Goal: Task Accomplishment & Management: Use online tool/utility

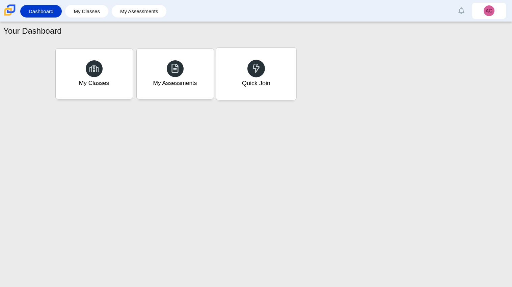
click at [255, 64] on use at bounding box center [255, 67] width 7 height 9
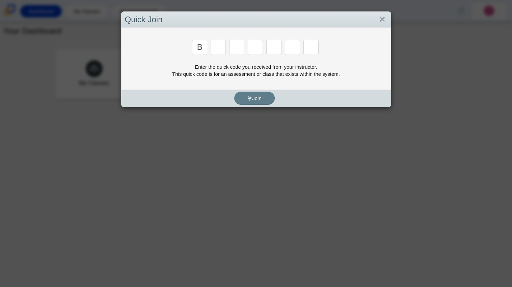
type input "B"
type input "M"
type input "3"
type input "5"
type input "3"
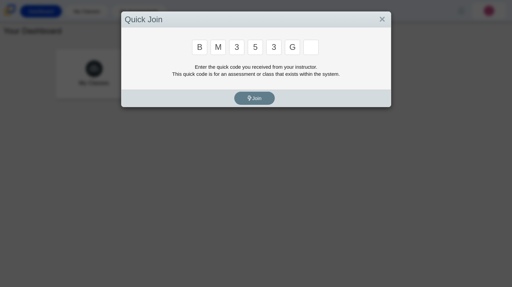
type input "g"
type input "b"
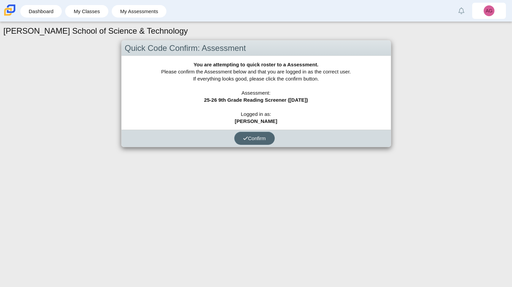
click at [256, 144] on button "Confirm" at bounding box center [254, 138] width 40 height 13
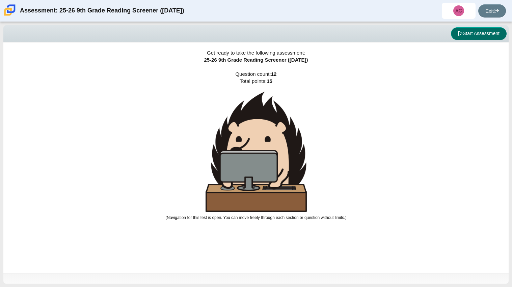
click at [480, 35] on button "Start Assessment" at bounding box center [479, 33] width 56 height 13
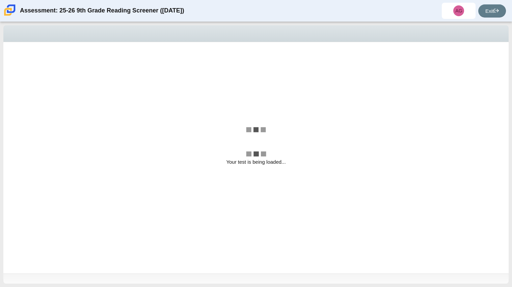
select select "ccc5b315-3c7c-471c-bf90-f22c8299c798"
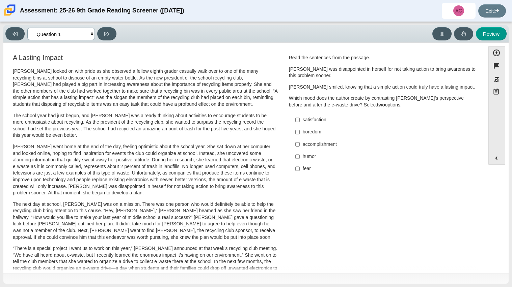
click at [75, 33] on select "Questions Question 1 Question 2 Question 3 Question 4 Question 5 Question 6 Que…" at bounding box center [60, 34] width 67 height 12
click at [303, 144] on div "accomplishment" at bounding box center [388, 144] width 170 height 7
click at [300, 144] on input "accomplishment accomplishment" at bounding box center [297, 144] width 4 height 12
checkbox input "true"
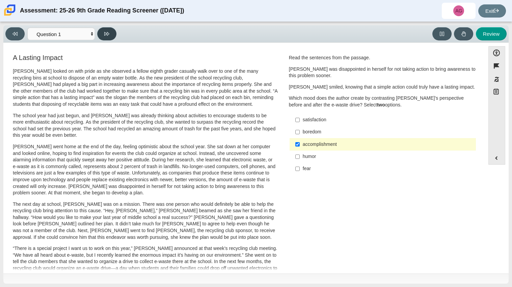
click at [109, 35] on icon at bounding box center [106, 33] width 5 height 5
select select "0ff64528-ffd7-428d-b192-babfaadd44e8"
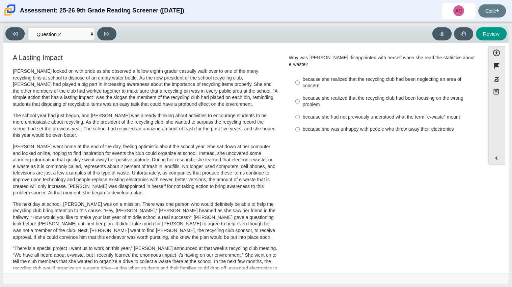
click at [329, 98] on div "because she realized that the recycling club had been focusing on the wrong pro…" at bounding box center [388, 101] width 170 height 13
click at [300, 98] on input "because she realized that the recycling club had been focusing on the wrong pro…" at bounding box center [297, 101] width 4 height 19
radio input "true"
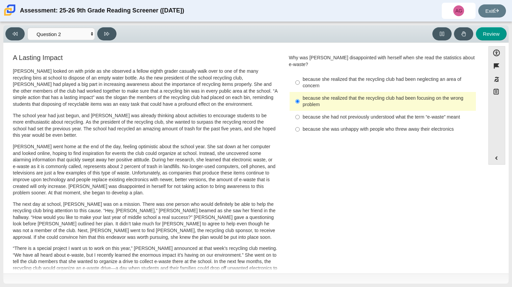
click at [334, 126] on div "because she was unhappy with people who threw away their electronics" at bounding box center [388, 129] width 170 height 7
click at [300, 123] on input "because she was unhappy with people who threw away their electronics because sh…" at bounding box center [297, 129] width 4 height 12
radio input "true"
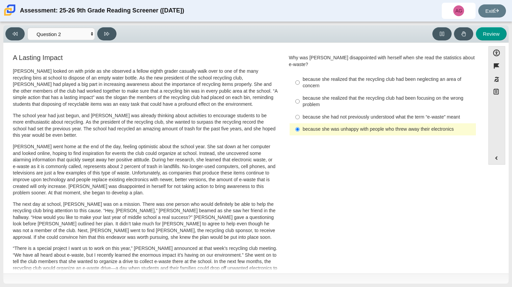
click at [332, 95] on div "because she realized that the recycling club had been focusing on the wrong pro…" at bounding box center [388, 101] width 170 height 13
click at [300, 92] on input "because she realized that the recycling club had been focusing on the wrong pro…" at bounding box center [297, 101] width 4 height 19
radio input "true"
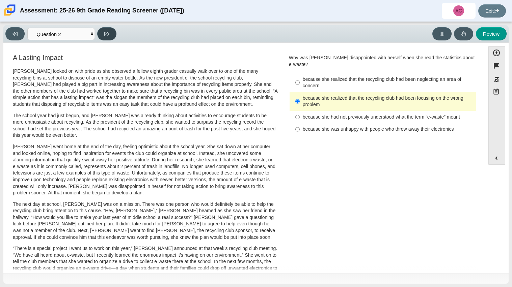
click at [107, 35] on icon at bounding box center [106, 33] width 5 height 5
select select "7ce3d843-6974-4858-901c-1ff39630e843"
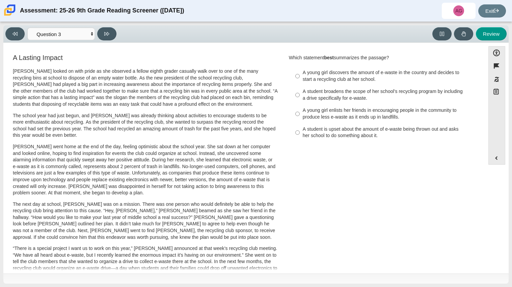
click at [332, 128] on div "A student is upset about the amount of e-waste being thrown out and asks her sc…" at bounding box center [388, 132] width 170 height 13
click at [300, 128] on input "A student is upset about the amount of e-waste being thrown out and asks her sc…" at bounding box center [297, 132] width 4 height 19
radio input "true"
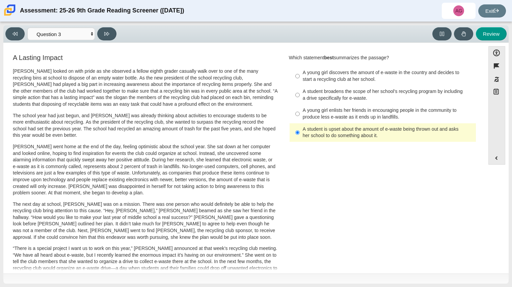
click at [314, 116] on div "A young girl enlists her friends in encouraging people in the community to prod…" at bounding box center [388, 113] width 170 height 13
click at [300, 116] on input "A young girl enlists her friends in encouraging people in the community to prod…" at bounding box center [297, 114] width 4 height 19
radio input "true"
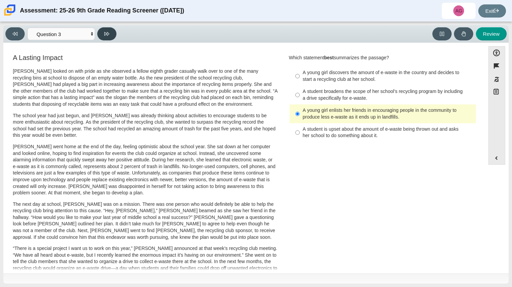
click at [110, 37] on button at bounding box center [106, 33] width 19 height 13
select select "ca9ea0f1-49c5-4bd1-83b0-472c18652b42"
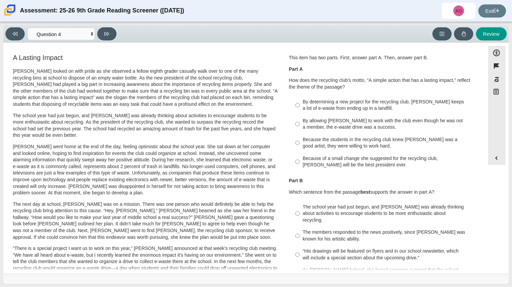
click at [421, 159] on div "Because of a small change she suggested for the recycling club, Scarlett will b…" at bounding box center [388, 162] width 170 height 13
click at [300, 159] on input "Because of a small change she suggested for the recycling club, Scarlett will b…" at bounding box center [297, 162] width 4 height 19
radio input "true"
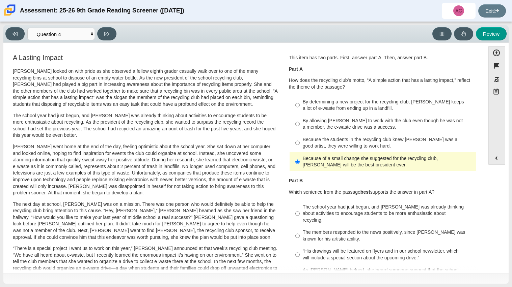
click at [352, 104] on div "By determining a new project for the recycling club, Scarlett keeps a lot of e-…" at bounding box center [388, 105] width 170 height 13
click at [300, 104] on input "By determining a new project for the recycling club, Scarlett keeps a lot of e-…" at bounding box center [297, 105] width 4 height 19
radio input "true"
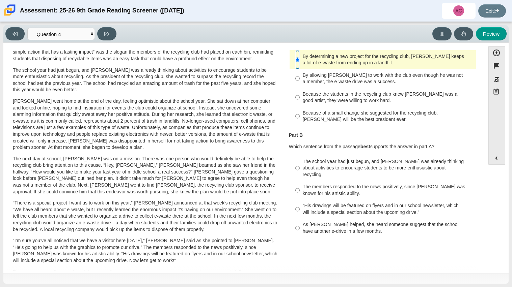
scroll to position [44, 0]
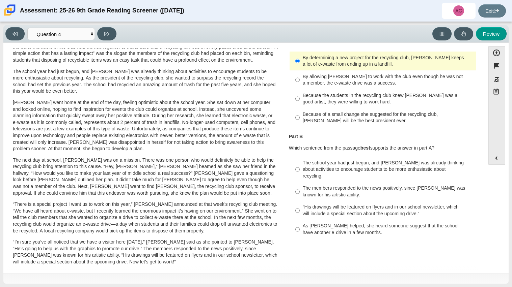
click at [395, 204] on div "“His drawings will be featured on flyers and in our school newsletter, which wi…" at bounding box center [388, 210] width 170 height 13
click at [300, 201] on input "“His drawings will be featured on flyers and in our school newsletter, which wi…" at bounding box center [297, 210] width 4 height 19
radio input "true"
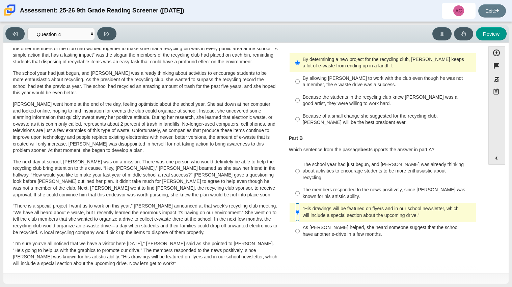
scroll to position [50, 0]
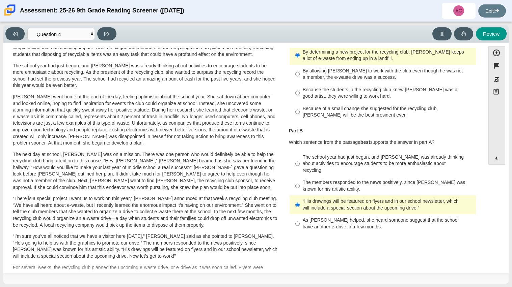
click at [340, 179] on div "The members responded to the news positively, since Juan Carlos was known for h…" at bounding box center [388, 185] width 170 height 13
click at [300, 179] on input "The members responded to the news positively, since Juan Carlos was known for h…" at bounding box center [297, 186] width 4 height 19
radio input "true"
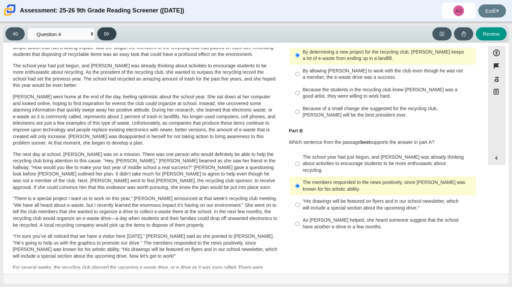
click at [107, 39] on button at bounding box center [106, 33] width 19 height 13
select select "e41f1a79-e29f-4095-8030-a53364015bed"
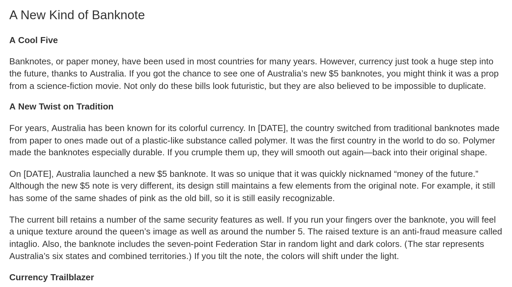
scroll to position [1, 0]
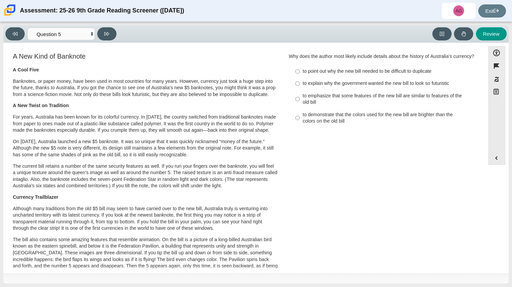
click at [314, 96] on div "to emphasize that some features of the new bill are similar to features of the …" at bounding box center [388, 99] width 170 height 13
click at [300, 96] on input "to emphasize that some features of the new bill are similar to features of the …" at bounding box center [297, 99] width 4 height 19
radio input "true"
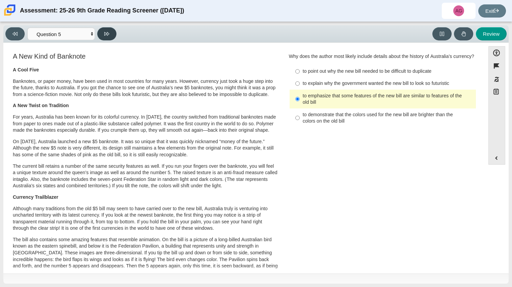
click at [110, 35] on button at bounding box center [106, 33] width 19 height 13
select select "69146e31-7b3d-4a3e-9ce6-f30c24342ae0"
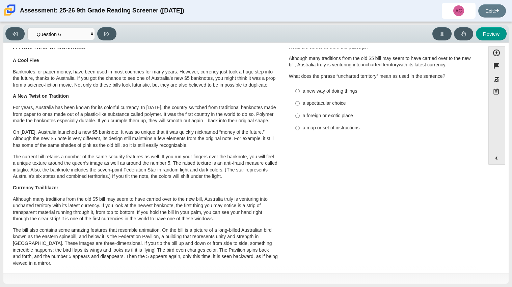
scroll to position [0, 0]
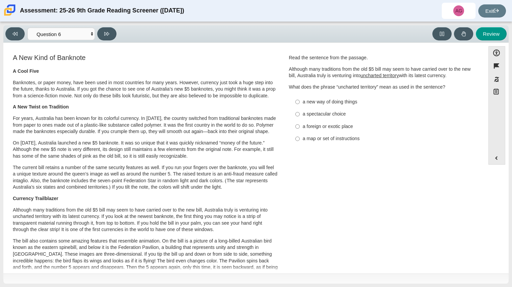
click at [349, 105] on div "a new way of doing things" at bounding box center [388, 102] width 170 height 7
click at [300, 105] on input "a new way of doing things a new way of doing things" at bounding box center [297, 102] width 4 height 12
radio input "true"
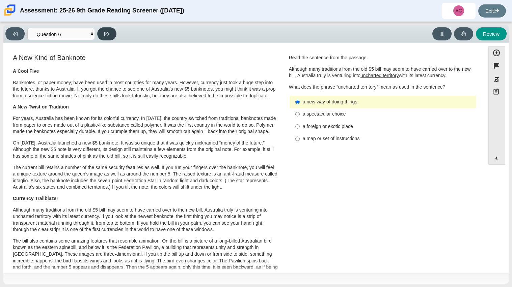
click at [112, 30] on button at bounding box center [106, 33] width 19 height 13
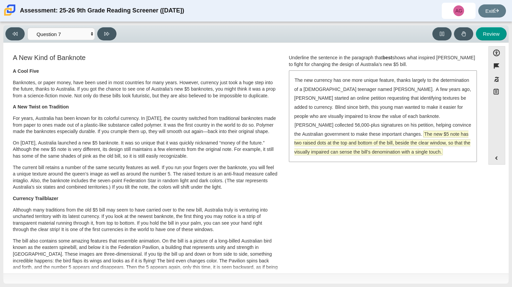
click at [355, 154] on span "The new $5 note has two raised dots at the top and bottom of the bill, beside t…" at bounding box center [382, 143] width 176 height 24
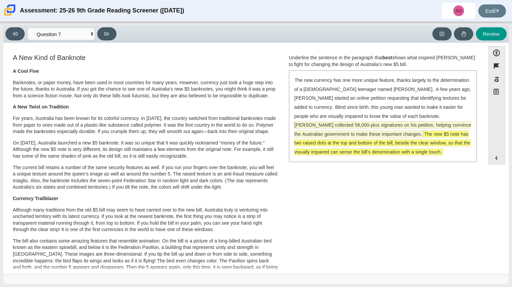
click at [352, 127] on span "McLeod collected 56,000-plus signatures on his petition, helping convince the A…" at bounding box center [382, 129] width 177 height 15
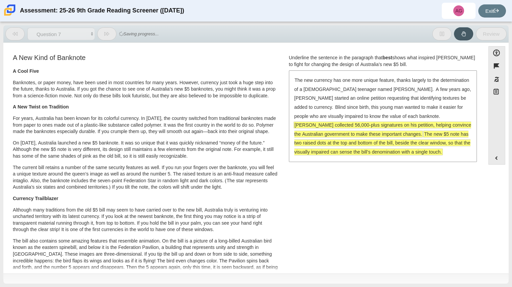
click at [352, 127] on span "McLeod collected 56,000-plus signatures on his petition, helping convince the A…" at bounding box center [382, 129] width 177 height 15
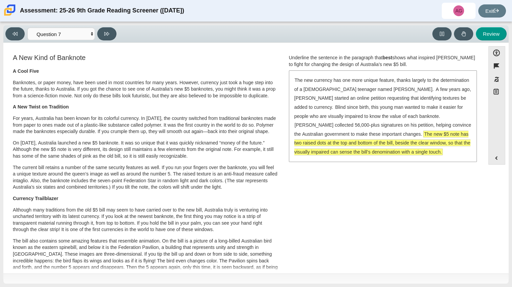
click at [350, 177] on div "A New Kind of Banknote A Cool Five Banknotes, or paper money, have been used in…" at bounding box center [244, 247] width 475 height 389
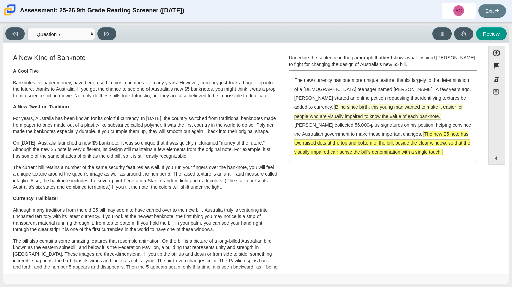
click at [377, 109] on span "Blind since birth, this young man wanted to make it easier for people who are v…" at bounding box center [378, 111] width 169 height 15
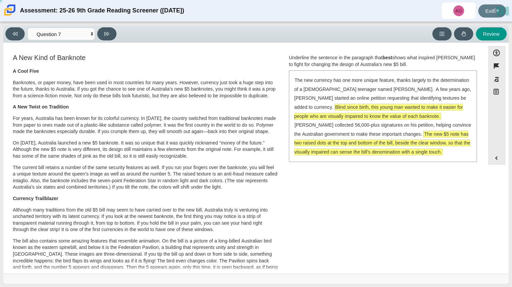
click at [377, 109] on span "Blind since birth, this young man wanted to make it easier for people who are v…" at bounding box center [378, 111] width 169 height 15
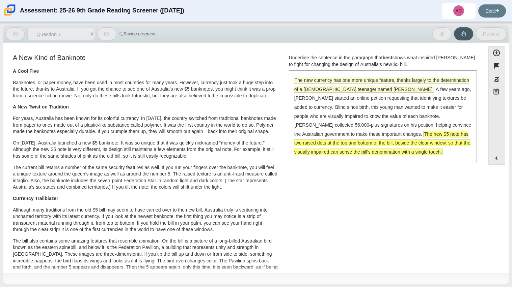
click at [359, 87] on span "The new currency has one more unique feature, thanks largely to the determinati…" at bounding box center [381, 84] width 175 height 15
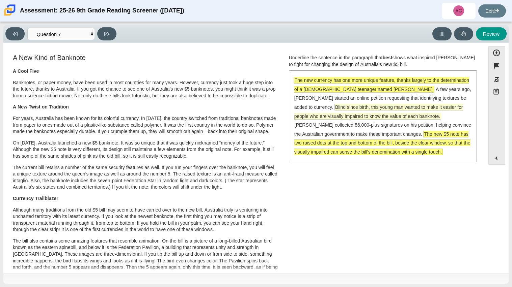
click at [357, 115] on span "Blind since birth, this young man wanted to make it easier for people who are v…" at bounding box center [378, 111] width 169 height 15
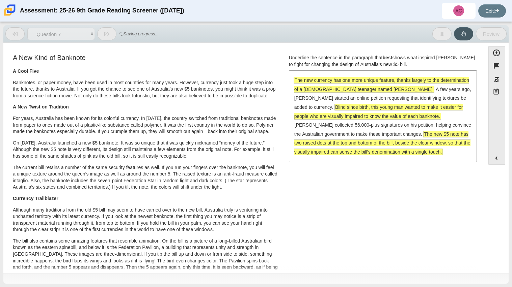
click at [361, 172] on div "A New Kind of Banknote A Cool Five Banknotes, or paper money, have been used in…" at bounding box center [244, 247] width 475 height 389
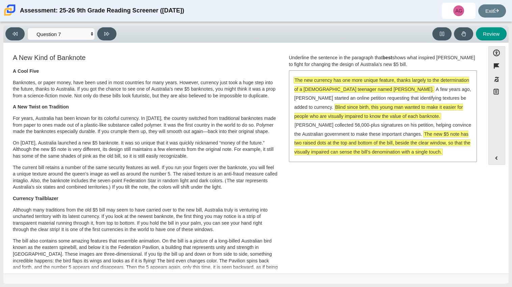
click at [307, 113] on span "Blind since birth, this young man wanted to make it easier for people who are v…" at bounding box center [378, 111] width 169 height 15
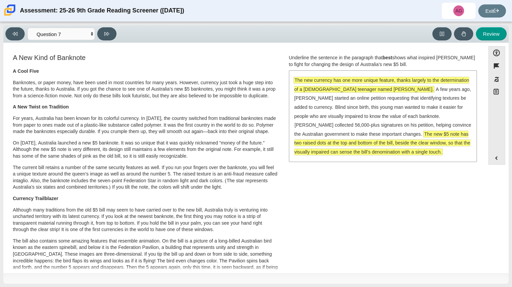
click at [293, 175] on div "A New Kind of Banknote A Cool Five Banknotes, or paper money, have been used in…" at bounding box center [244, 247] width 475 height 389
click at [112, 33] on button at bounding box center [106, 33] width 19 height 13
select select "ea8338c2-a6a3-418e-a305-2b963b54a290"
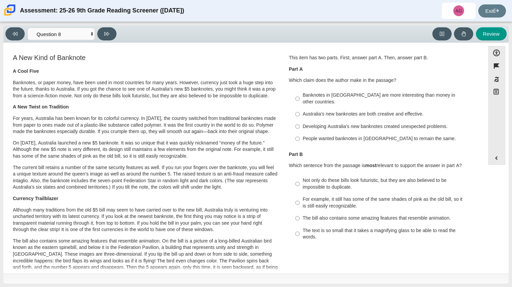
click at [345, 112] on label "Australia’s new banknotes are both creative and effective. Australia’s new bank…" at bounding box center [383, 114] width 185 height 12
click at [300, 112] on input "Australia’s new banknotes are both creative and effective. Australia’s new bank…" at bounding box center [297, 114] width 4 height 12
radio input "true"
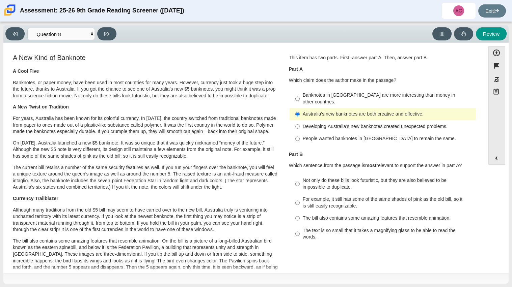
click at [342, 182] on div "Not only do these bills look futuristic, but they are also believed to be impos…" at bounding box center [388, 183] width 170 height 13
click at [300, 182] on input "Not only do these bills look futuristic, but they are also believed to be impos…" at bounding box center [297, 184] width 4 height 19
radio input "true"
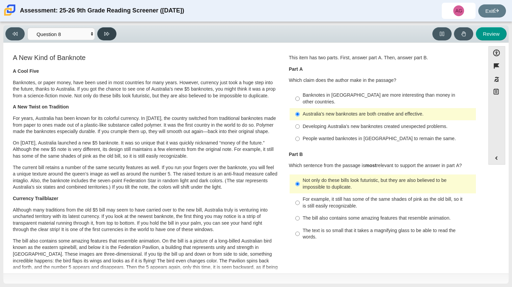
click at [112, 39] on button at bounding box center [106, 33] width 19 height 13
select select "89f058d6-b15c-4ef5-a4b3-fdaffb8868b6"
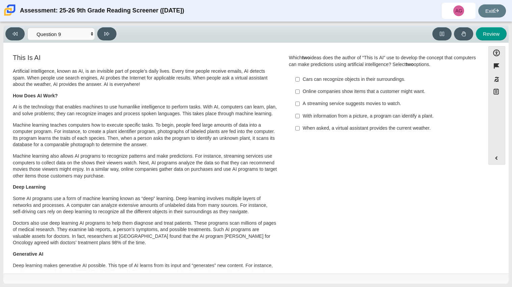
click at [327, 83] on label "Cars can recognize objects in their surroundings. Cars can recognize objects in…" at bounding box center [383, 79] width 185 height 12
click at [300, 83] on input "Cars can recognize objects in their surroundings. Cars can recognize objects in…" at bounding box center [297, 79] width 4 height 12
checkbox input "true"
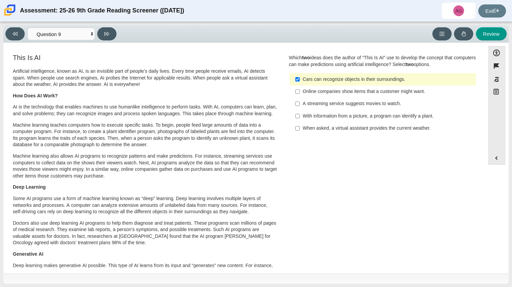
click at [328, 94] on div "Online companies show items that a customer might want." at bounding box center [388, 91] width 170 height 7
click at [300, 94] on input "Online companies show items that a customer might want. Online companies show i…" at bounding box center [297, 92] width 4 height 12
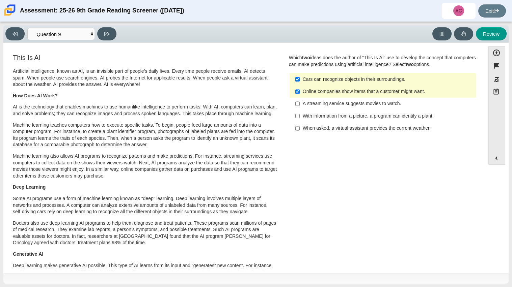
click at [312, 88] on label "Online companies show items that a customer might want. Online companies show i…" at bounding box center [383, 92] width 185 height 12
click at [300, 88] on input "Online companies show items that a customer might want. Online companies show i…" at bounding box center [297, 92] width 4 height 12
checkbox input "false"
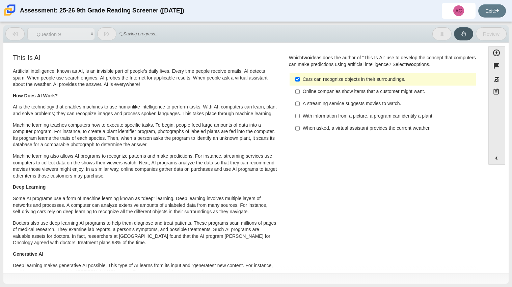
click at [322, 84] on label "Cars can recognize objects in their surroundings. Cars can recognize objects in…" at bounding box center [383, 79] width 185 height 12
click at [300, 84] on input "Cars can recognize objects in their surroundings. Cars can recognize objects in…" at bounding box center [297, 79] width 4 height 12
checkbox input "false"
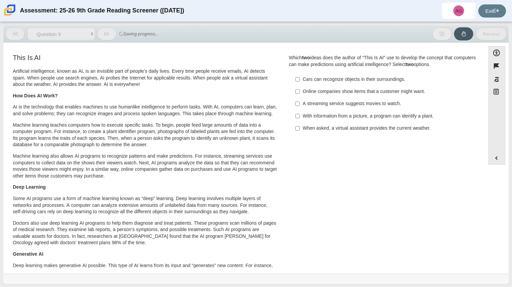
click at [320, 92] on div "Online companies show items that a customer might want." at bounding box center [388, 91] width 170 height 7
click at [300, 92] on input "Online companies show items that a customer might want. Online companies show i…" at bounding box center [297, 92] width 4 height 12
checkbox input "true"
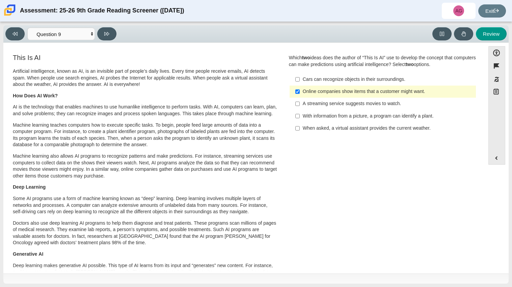
click at [316, 105] on div "A streaming service suggests movies to watch." at bounding box center [388, 104] width 170 height 7
click at [300, 105] on input "A streaming service suggests movies to watch. A streaming service suggests movi…" at bounding box center [297, 104] width 4 height 12
checkbox input "true"
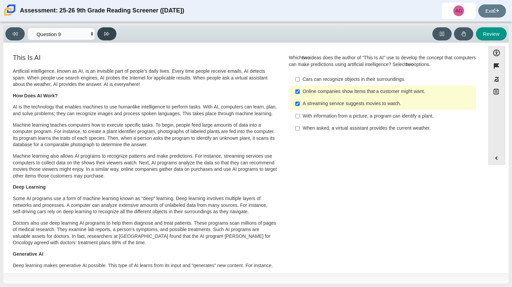
click at [101, 35] on button at bounding box center [106, 33] width 19 height 13
select select "cdf3c14e-a918-44d1-9b63-3db0fa81641e"
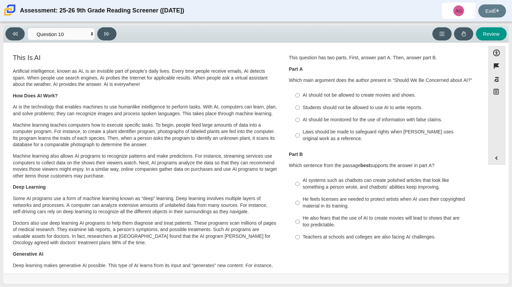
click at [332, 110] on div "Students should not be allowed to use AI to write reports." at bounding box center [388, 108] width 170 height 7
click at [300, 110] on input "Students should not be allowed to use AI to write reports. Students should not …" at bounding box center [297, 108] width 4 height 12
radio input "true"
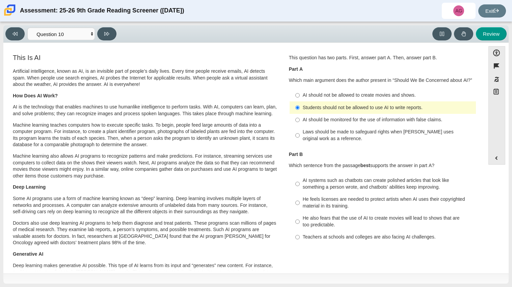
click at [335, 120] on div "AI should be monitored for the use of information with false claims." at bounding box center [388, 120] width 170 height 7
click at [300, 120] on input "AI should be monitored for the use of information with false claims. AI should …" at bounding box center [297, 120] width 4 height 12
radio input "true"
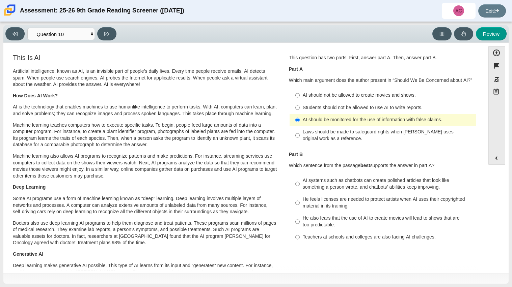
click at [360, 239] on div "Teachers at schools and colleges are also facing AI challenges." at bounding box center [388, 237] width 170 height 7
click at [300, 239] on input "Teachers at schools and colleges are also facing AI challenges. Teachers at sch…" at bounding box center [297, 237] width 4 height 12
radio input "true"
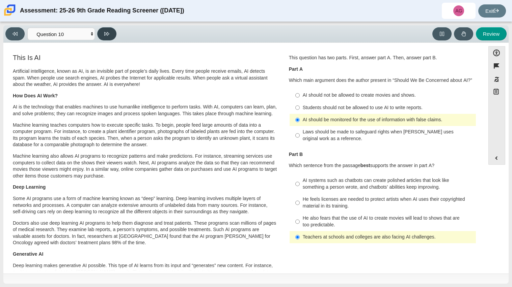
click at [107, 36] on icon at bounding box center [106, 33] width 5 height 5
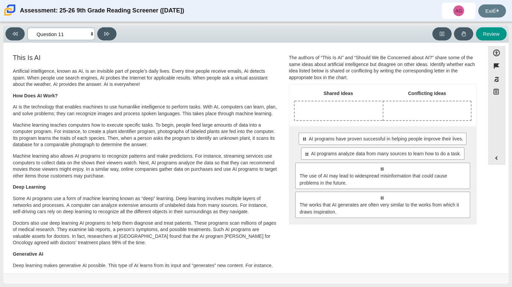
click at [76, 36] on select "Questions Question 1 Question 2 Question 3 Question 4 Question 5 Question 6 Que…" at bounding box center [60, 34] width 67 height 12
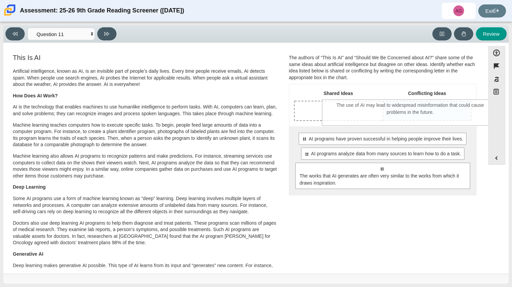
drag, startPoint x: 385, startPoint y: 173, endPoint x: 413, endPoint y: 109, distance: 69.9
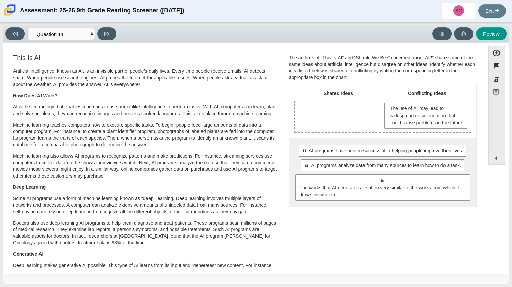
click at [412, 207] on div "Select to move response to a response input area. AI programs have proven succe…" at bounding box center [382, 172] width 187 height 69
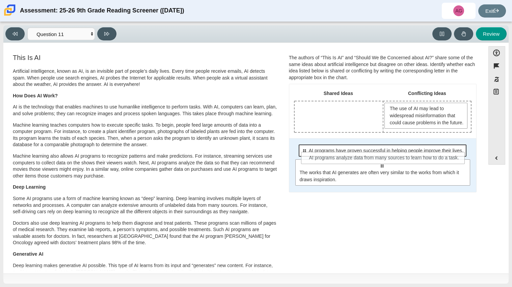
drag, startPoint x: 378, startPoint y: 177, endPoint x: 381, endPoint y: 163, distance: 14.5
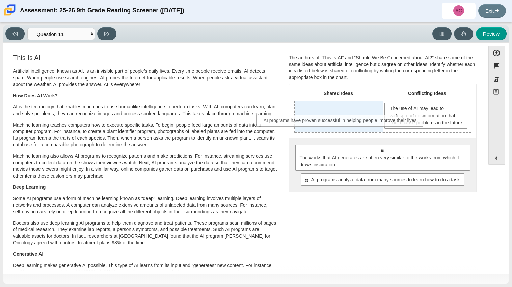
drag, startPoint x: 378, startPoint y: 160, endPoint x: 338, endPoint y: 123, distance: 54.4
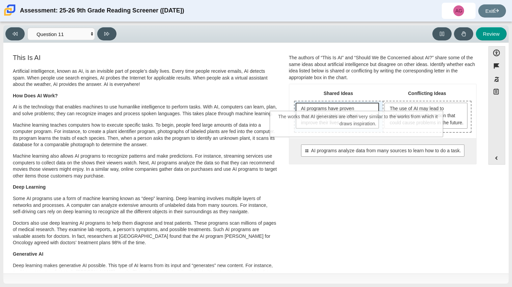
drag, startPoint x: 357, startPoint y: 168, endPoint x: 333, endPoint y: 127, distance: 46.9
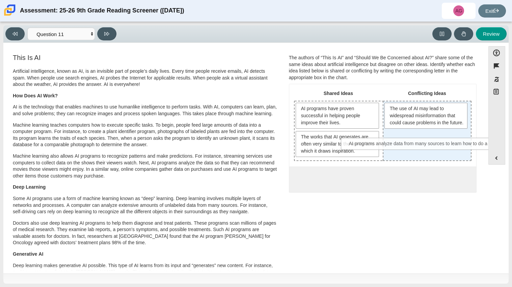
drag, startPoint x: 367, startPoint y: 183, endPoint x: 410, endPoint y: 148, distance: 55.2
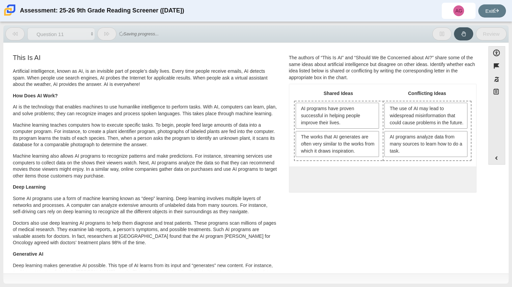
click at [402, 187] on div "0 possible responses, all responses have been moved out of possible responses p…" at bounding box center [382, 180] width 187 height 26
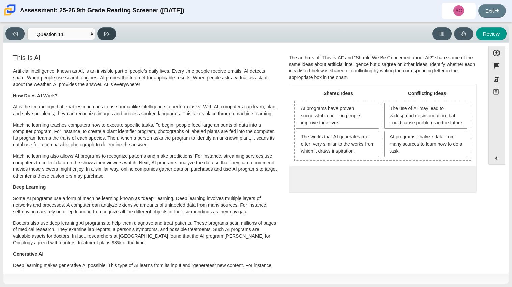
click at [110, 39] on button at bounding box center [106, 33] width 19 height 13
select select "c3effed4-44ce-4a19-bd96-1787f34e9b4c"
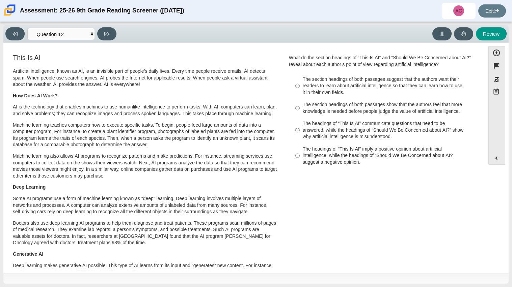
click at [340, 91] on div "The section headings of both passages suggest that the authors want their reade…" at bounding box center [388, 86] width 170 height 20
click at [300, 91] on input "The section headings of both passages suggest that the authors want their reade…" at bounding box center [297, 86] width 4 height 26
radio input "true"
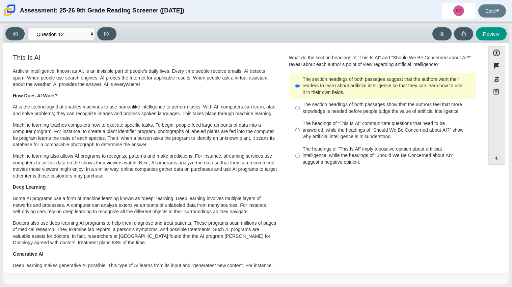
click at [364, 127] on div "The headings of “This Is AI” communicate questions that need to be answered, wh…" at bounding box center [388, 130] width 170 height 20
click at [300, 127] on input "The headings of “This Is AI” communicate questions that need to be answered, wh…" at bounding box center [297, 131] width 4 height 26
radio input "true"
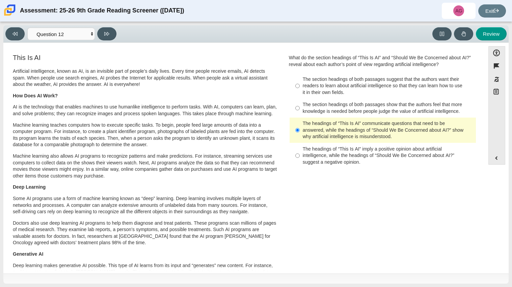
click at [341, 85] on div "The section headings of both passages suggest that the authors want their reade…" at bounding box center [388, 86] width 170 height 20
click at [300, 85] on input "The section headings of both passages suggest that the authors want their reade…" at bounding box center [297, 86] width 4 height 26
radio input "true"
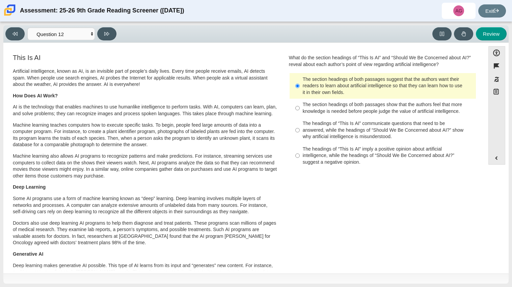
click at [320, 123] on div "The headings of “This Is AI” communicate questions that need to be answered, wh…" at bounding box center [388, 130] width 170 height 20
click at [300, 123] on input "The headings of “This Is AI” communicate questions that need to be answered, wh…" at bounding box center [297, 131] width 4 height 26
radio input "true"
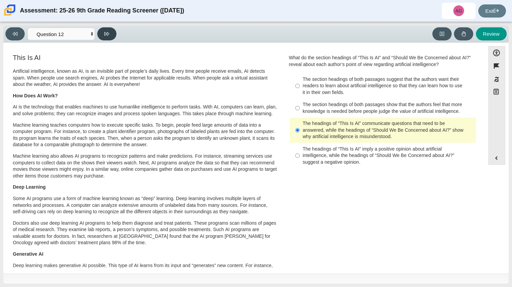
click at [109, 35] on button at bounding box center [106, 33] width 19 height 13
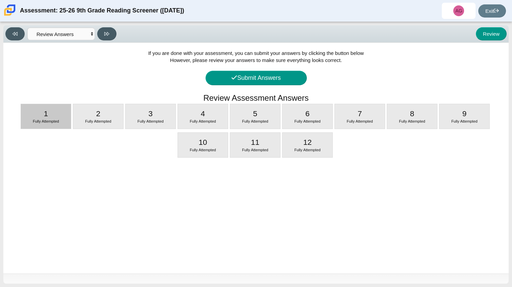
click at [55, 107] on div "1 Fully Attempted" at bounding box center [46, 116] width 50 height 25
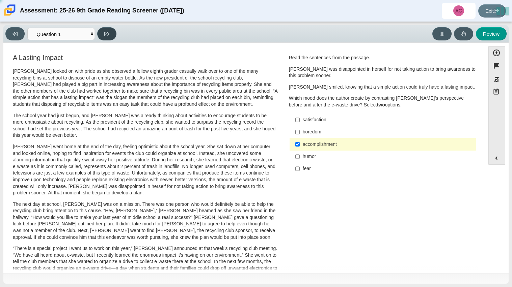
click at [109, 35] on icon at bounding box center [106, 33] width 5 height 5
select select "0ff64528-ffd7-428d-b192-babfaadd44e8"
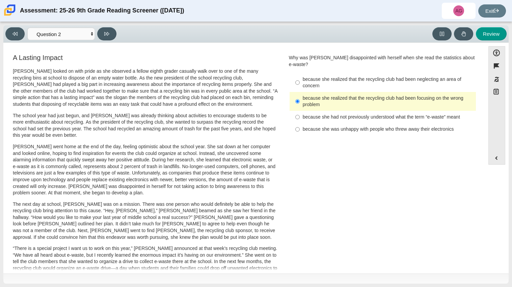
click at [335, 114] on div "because she had not previously understood what the term “e-waste” meant" at bounding box center [388, 117] width 170 height 7
click at [300, 111] on input "because she had not previously understood what the term “e-waste” meant because…" at bounding box center [297, 117] width 4 height 12
radio input "true"
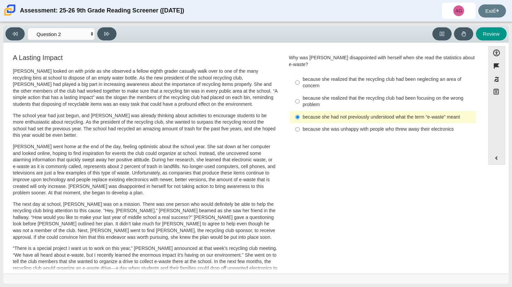
click at [319, 126] on div "because she was unhappy with people who threw away their electronics" at bounding box center [388, 129] width 170 height 7
click at [300, 123] on input "because she was unhappy with people who threw away their electronics because sh…" at bounding box center [297, 129] width 4 height 12
radio input "true"
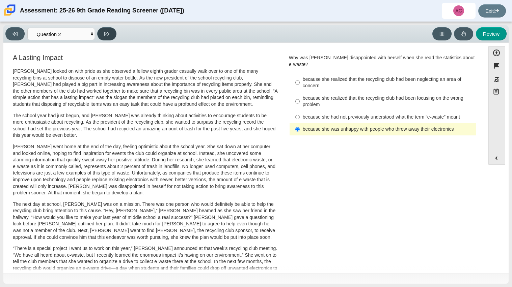
click at [109, 33] on icon at bounding box center [106, 33] width 5 height 5
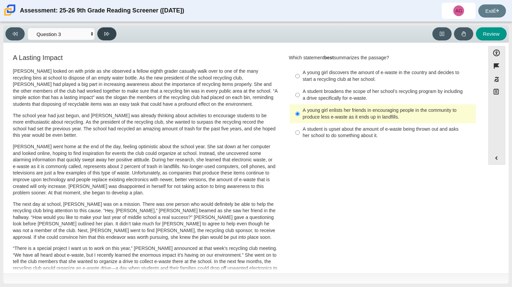
click at [105, 34] on icon at bounding box center [106, 33] width 5 height 5
select select "ca9ea0f1-49c5-4bd1-83b0-472c18652b42"
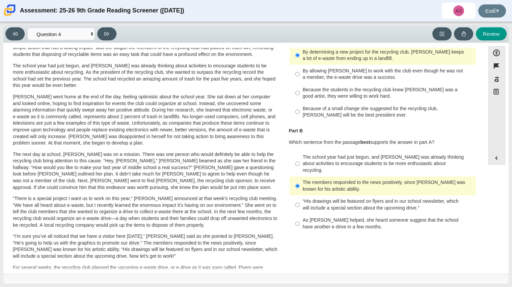
click at [307, 91] on div "Because the students in the recycling club knew Juan Carlos was a good artist, …" at bounding box center [388, 93] width 170 height 13
click at [300, 91] on input "Because the students in the recycling club knew Juan Carlos was a good artist, …" at bounding box center [297, 93] width 4 height 19
radio input "true"
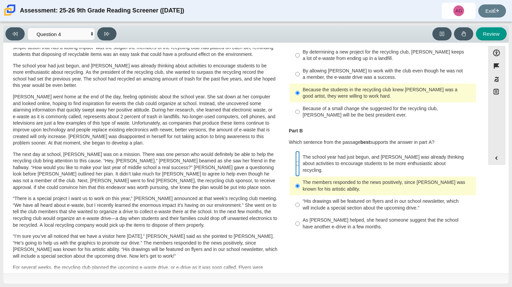
click at [295, 160] on input "The school year had just begun, and Scarlett was already thinking about activit…" at bounding box center [297, 164] width 4 height 26
radio input "true"
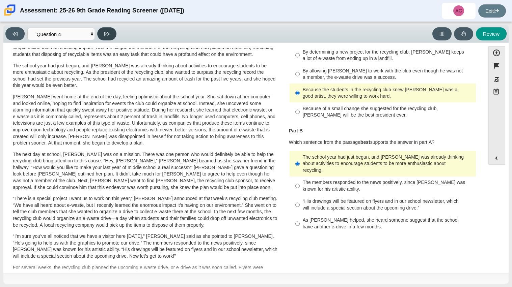
click at [111, 32] on button at bounding box center [106, 33] width 19 height 13
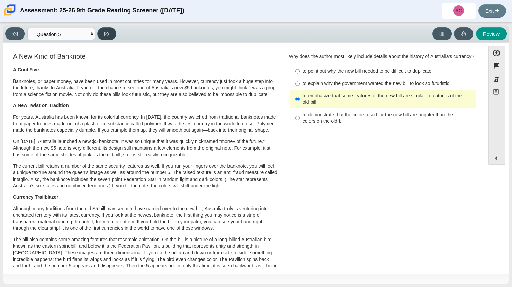
click at [111, 32] on button at bounding box center [106, 33] width 19 height 13
select select "69146e31-7b3d-4a3e-9ce6-f30c24342ae0"
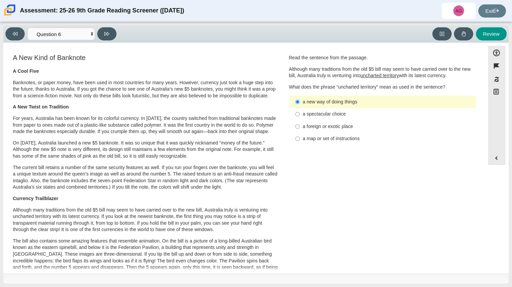
click at [326, 118] on label "a spectacular choice a spectacular choice" at bounding box center [383, 114] width 185 height 12
click at [300, 118] on input "a spectacular choice a spectacular choice" at bounding box center [297, 114] width 4 height 12
radio input "true"
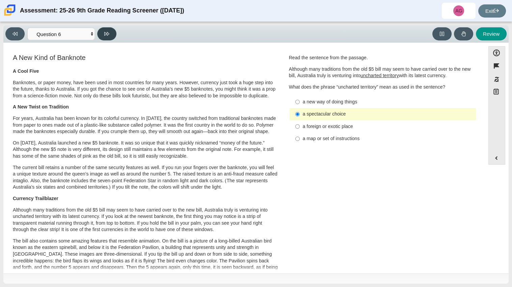
click at [108, 35] on icon at bounding box center [106, 33] width 5 height 5
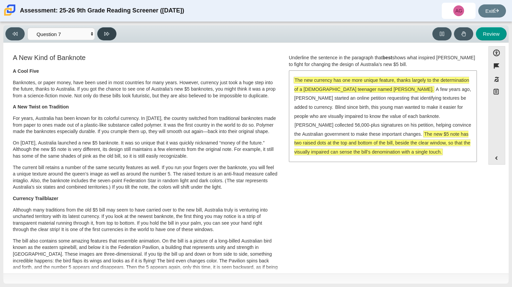
click at [108, 35] on icon at bounding box center [106, 33] width 5 height 5
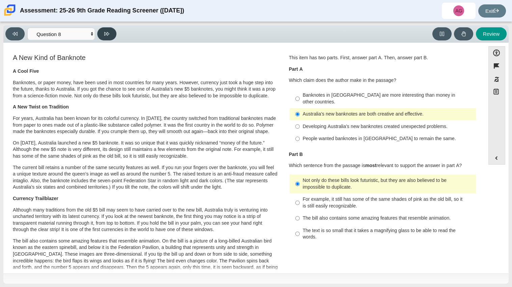
click at [108, 35] on icon at bounding box center [106, 33] width 5 height 5
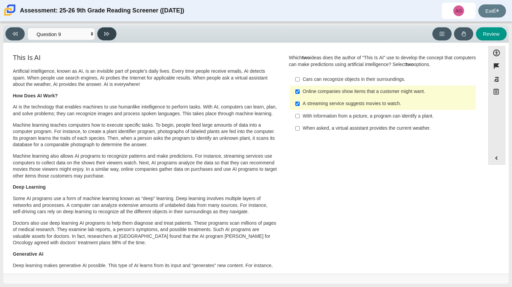
click at [112, 36] on button at bounding box center [106, 33] width 19 height 13
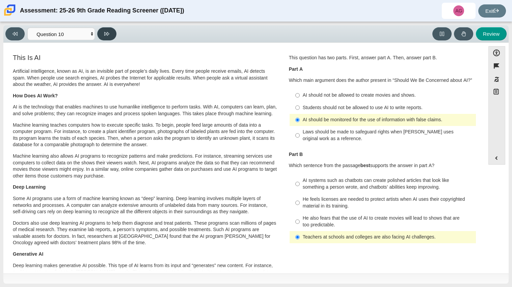
click at [112, 36] on button at bounding box center [106, 33] width 19 height 13
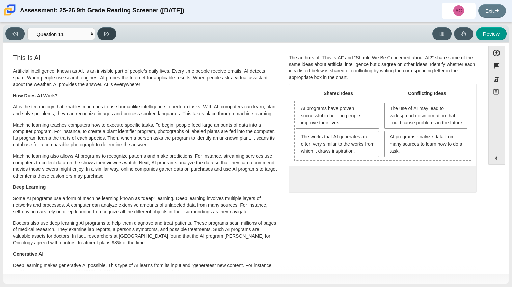
click at [110, 36] on button at bounding box center [106, 33] width 19 height 13
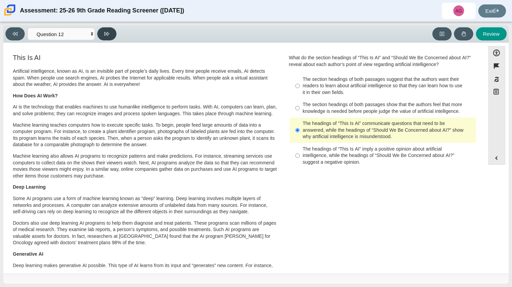
click at [107, 35] on icon at bounding box center [106, 33] width 5 height 5
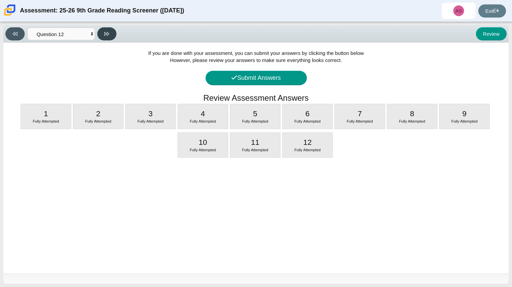
select select "review"
click at [247, 82] on button "Submit Answers" at bounding box center [255, 78] width 101 height 15
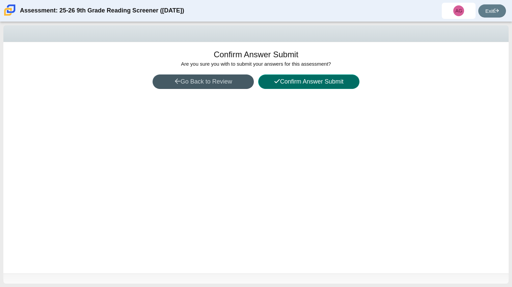
click at [272, 86] on button "Confirm Answer Submit" at bounding box center [308, 82] width 101 height 15
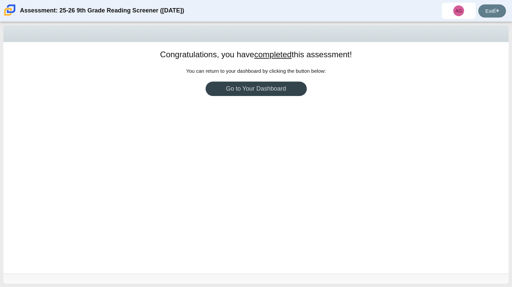
click at [286, 87] on link "Go to Your Dashboard" at bounding box center [255, 89] width 101 height 15
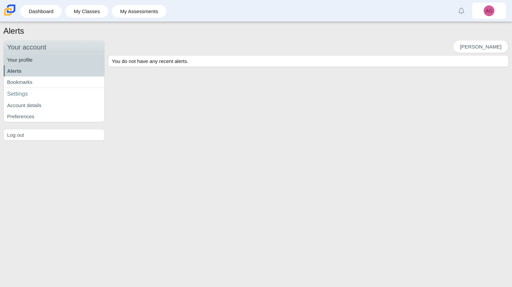
click at [101, 61] on link "Your profile" at bounding box center [54, 59] width 101 height 11
